Goal: Task Accomplishment & Management: Use online tool/utility

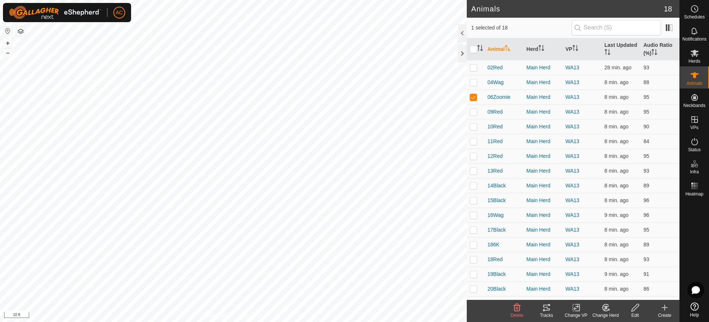
click at [546, 308] on icon at bounding box center [546, 307] width 9 height 9
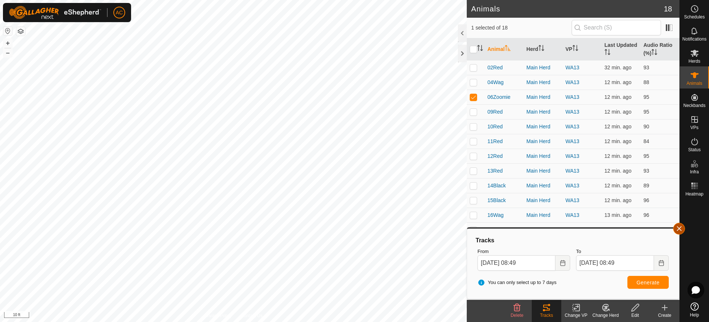
click at [678, 230] on button "button" at bounding box center [679, 229] width 12 height 12
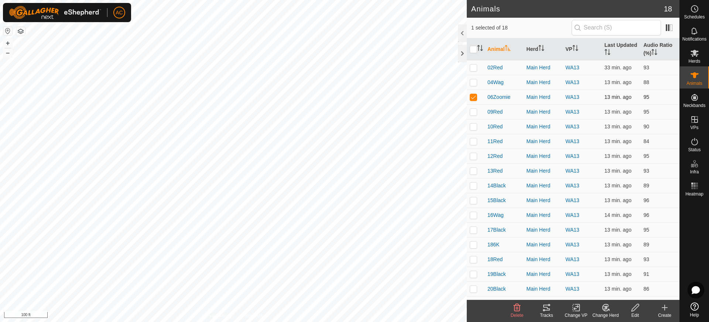
click at [473, 98] on p-checkbox at bounding box center [473, 97] width 7 height 6
checkbox input "false"
